Goal: Task Accomplishment & Management: Manage account settings

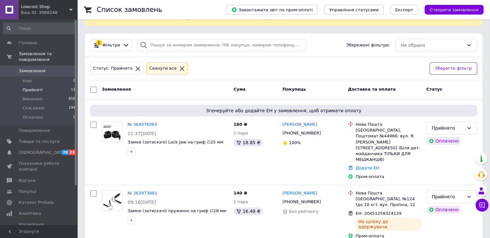
scroll to position [64, 0]
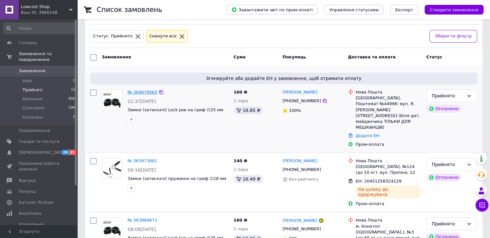
click at [143, 90] on link "№ 364076065" at bounding box center [143, 92] width 30 height 5
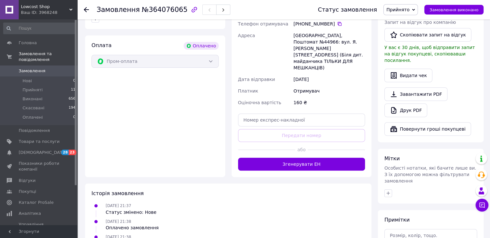
scroll to position [193, 0]
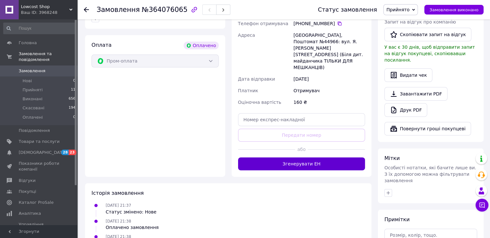
click at [334, 157] on button "Згенерувати ЕН" at bounding box center [301, 163] width 127 height 13
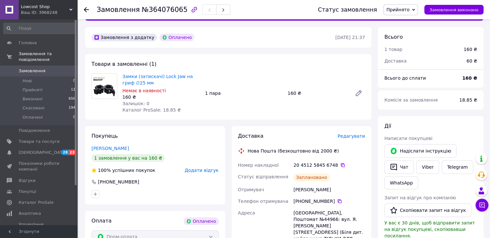
scroll to position [0, 0]
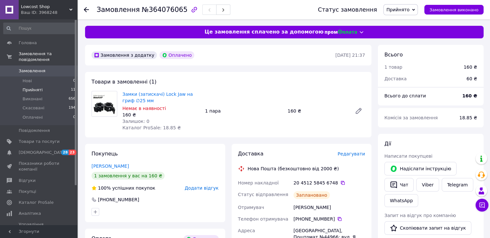
click at [31, 87] on span "Прийняті" at bounding box center [33, 90] width 20 height 6
